Goal: Task Accomplishment & Management: Use online tool/utility

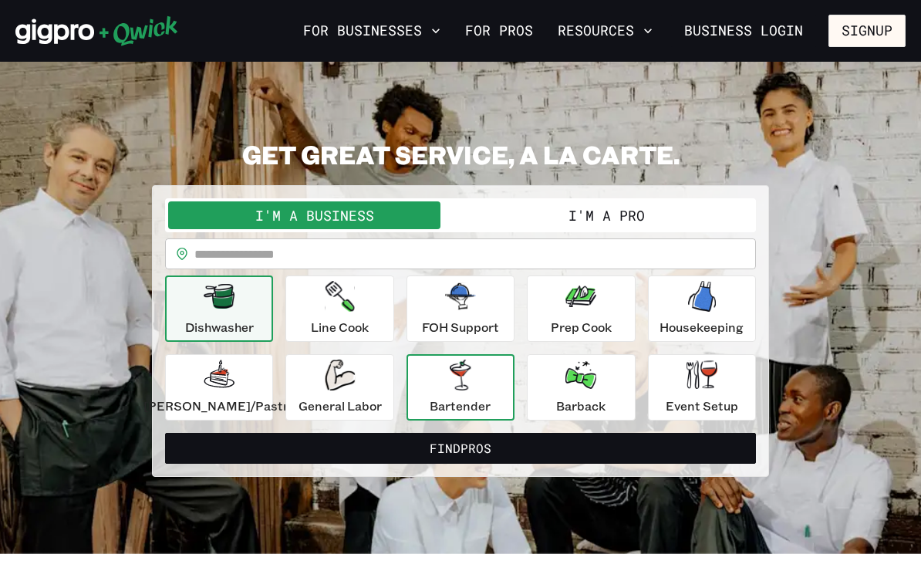
click at [478, 376] on div "Bartender" at bounding box center [460, 388] width 61 height 56
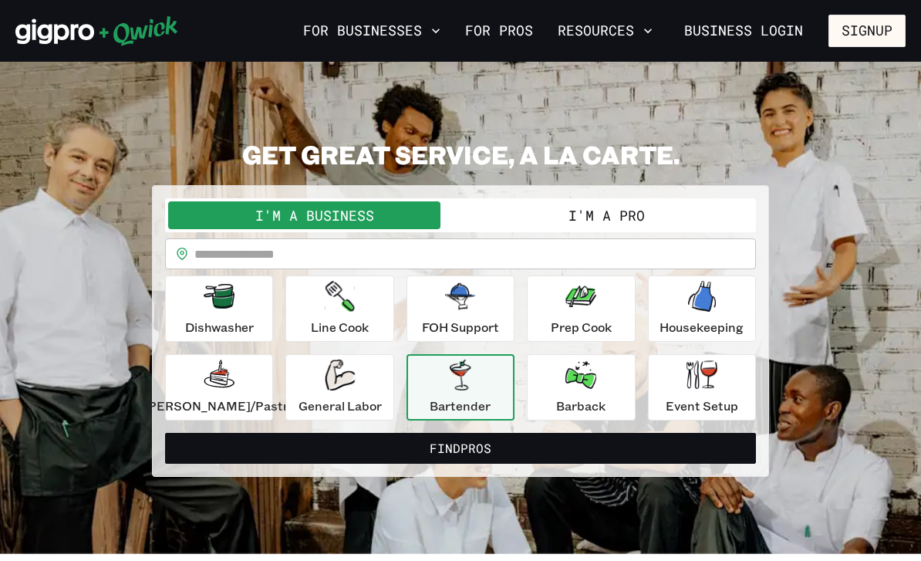
click at [613, 215] on button "I'm a Pro" at bounding box center [607, 215] width 292 height 28
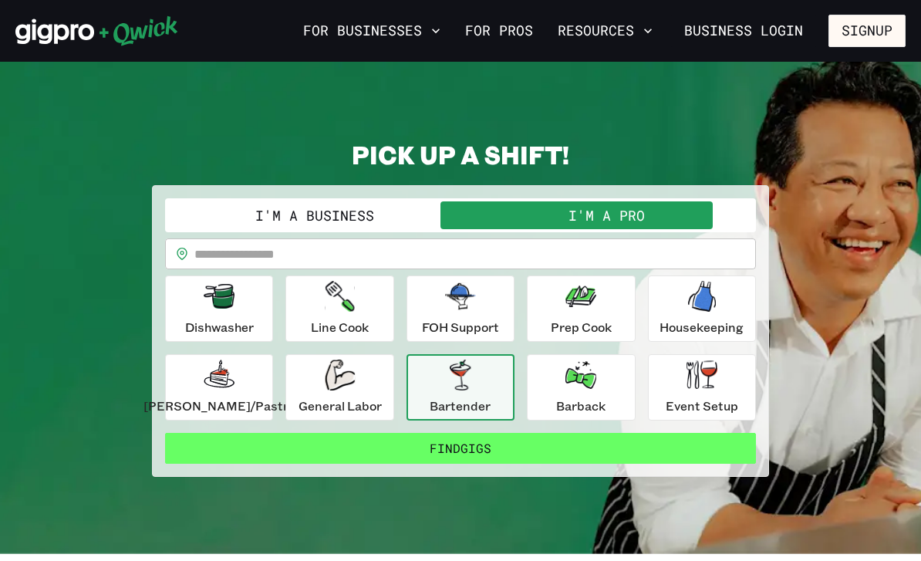
click at [537, 451] on button "Find Gigs" at bounding box center [460, 448] width 591 height 31
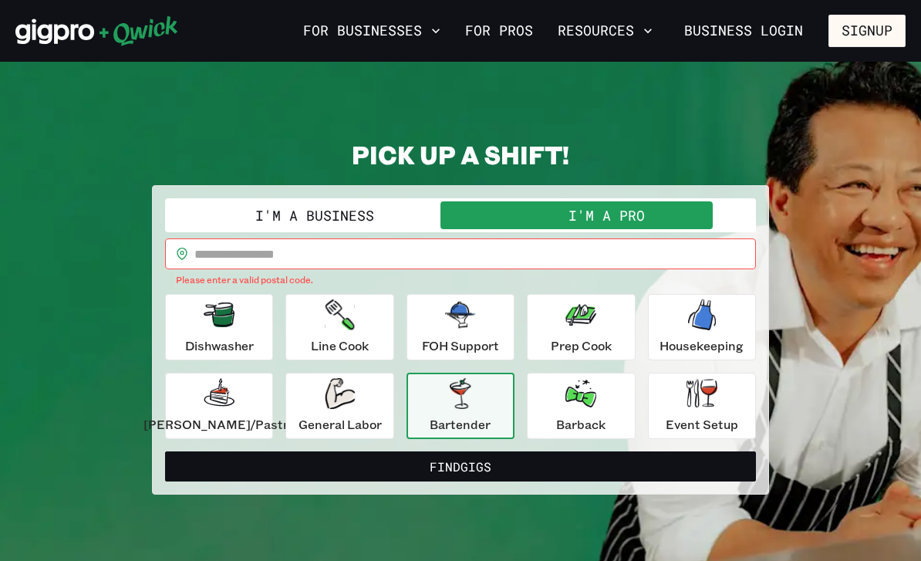
click at [396, 265] on input "text" at bounding box center [475, 253] width 562 height 31
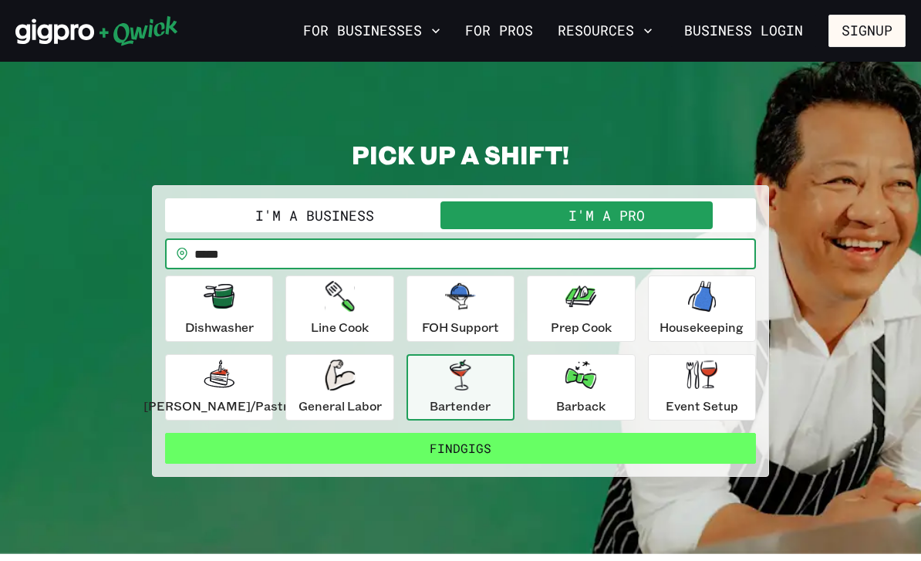
type input "*****"
click at [453, 448] on button "Find Gigs" at bounding box center [460, 448] width 591 height 31
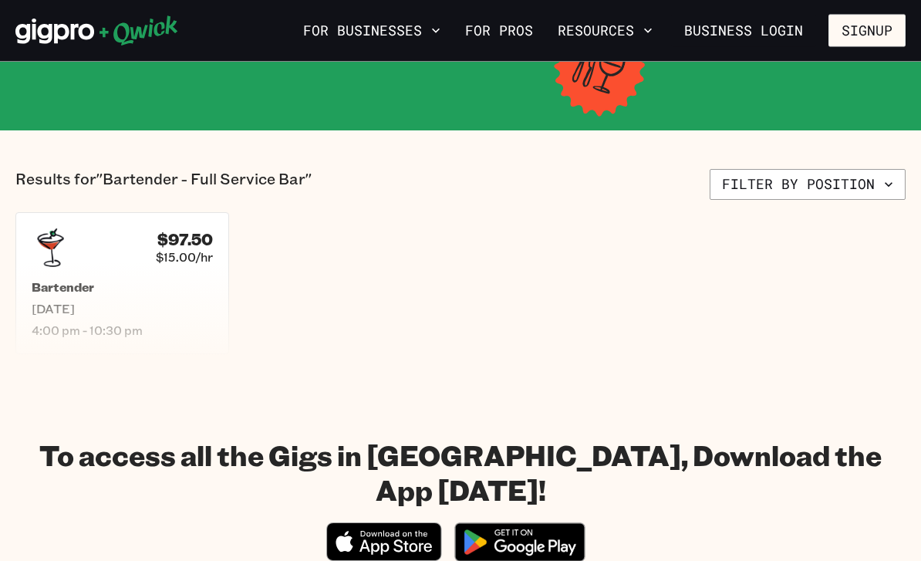
scroll to position [233, 0]
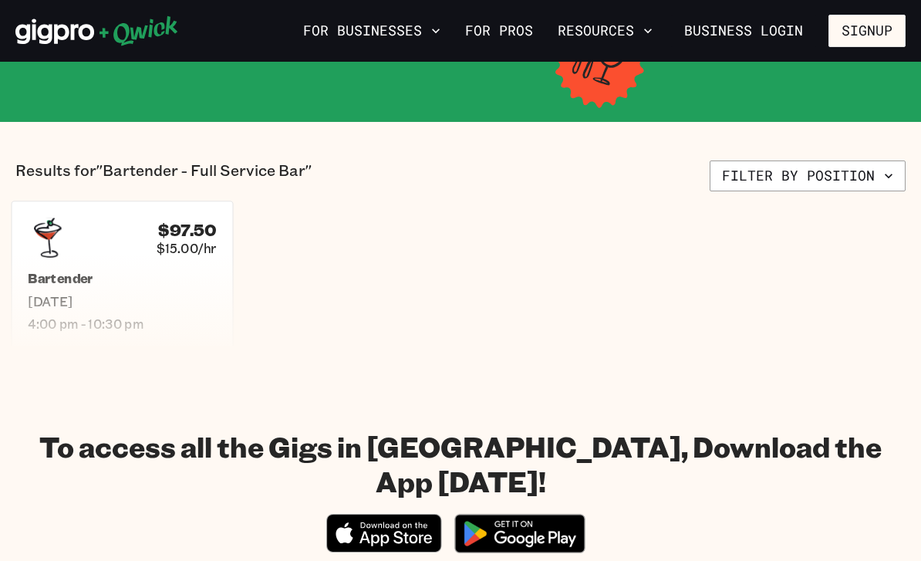
click at [167, 272] on h5 "Bartender" at bounding box center [122, 279] width 188 height 16
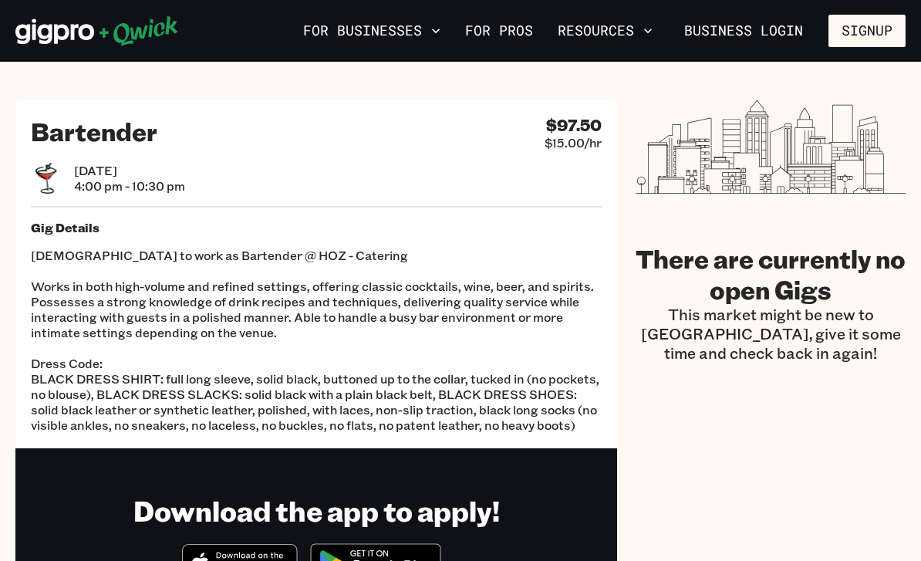
click at [215, 253] on p "[DEMOGRAPHIC_DATA] to work as Bartender @ HOZ - Catering Works in both high-vol…" at bounding box center [316, 340] width 571 height 185
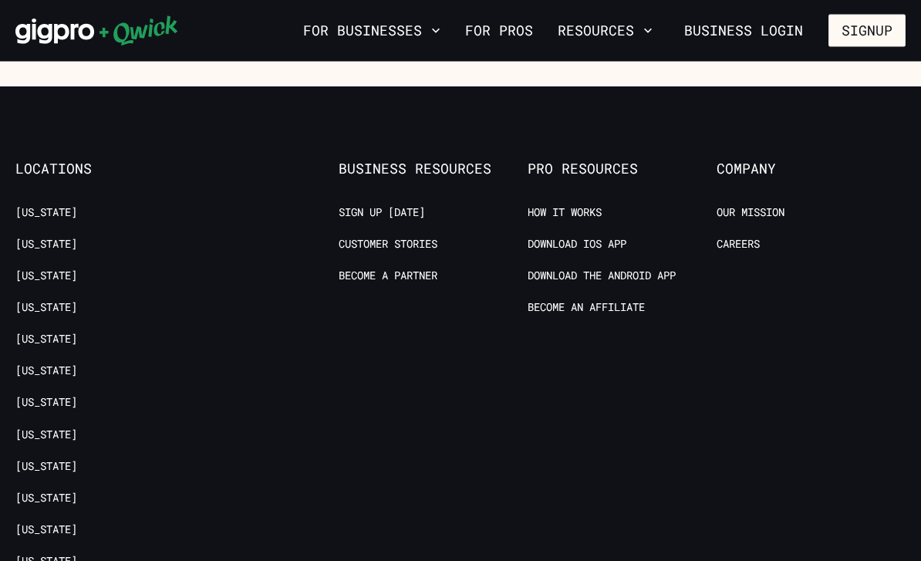
scroll to position [627, 0]
